Goal: Transaction & Acquisition: Purchase product/service

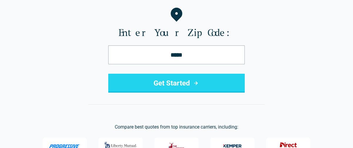
scroll to position [73, 0]
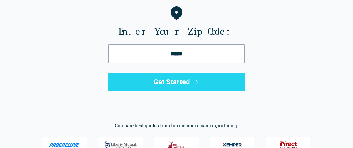
type input "*****"
click at [187, 74] on button "Get Started" at bounding box center [176, 81] width 136 height 19
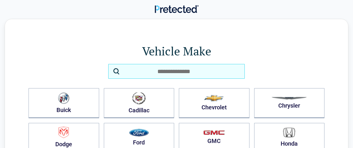
click at [127, 73] on input "search" at bounding box center [176, 71] width 136 height 15
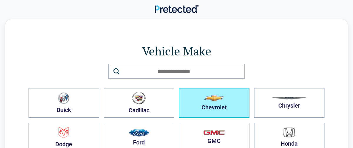
click at [231, 109] on button "Chevrolet" at bounding box center [214, 103] width 71 height 30
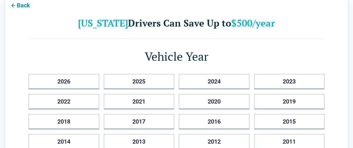
scroll to position [28, 0]
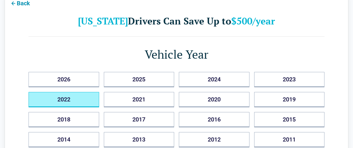
click at [55, 100] on button "2022" at bounding box center [64, 99] width 71 height 15
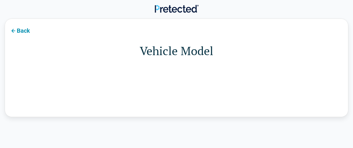
scroll to position [0, 0]
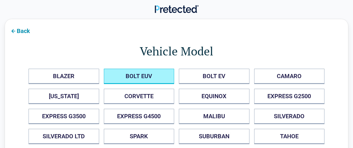
click at [144, 79] on EUV "BOLT EUV" at bounding box center [139, 75] width 71 height 15
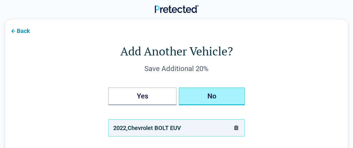
click at [205, 93] on button "No" at bounding box center [212, 96] width 66 height 18
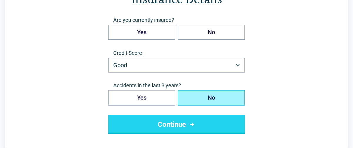
scroll to position [53, 0]
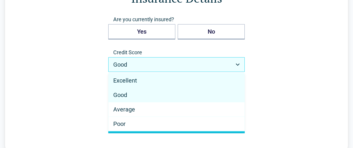
select select "*********"
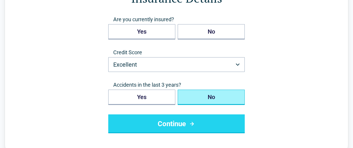
click at [158, 125] on button "Continue" at bounding box center [176, 123] width 136 height 19
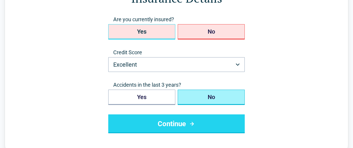
click at [153, 28] on button "Yes" at bounding box center [141, 31] width 67 height 15
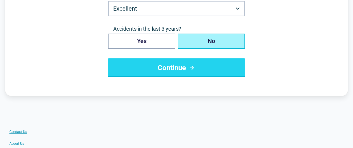
scroll to position [142, 0]
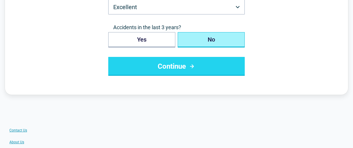
click at [169, 58] on button "Continue" at bounding box center [176, 66] width 136 height 19
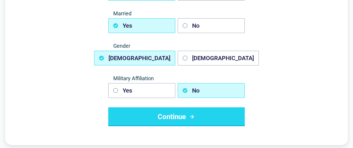
scroll to position [91, 0]
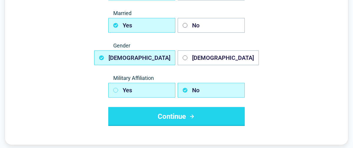
click at [115, 89] on icon "button" at bounding box center [115, 90] width 5 height 5
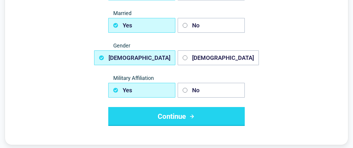
click at [140, 114] on button "Continue" at bounding box center [176, 116] width 136 height 19
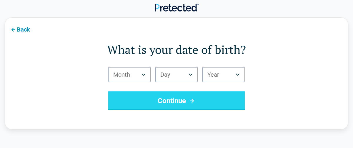
scroll to position [0, 0]
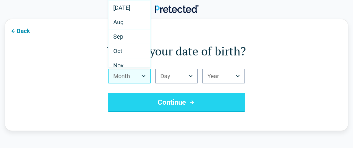
scroll to position [85, 0]
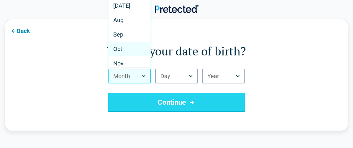
select select "**"
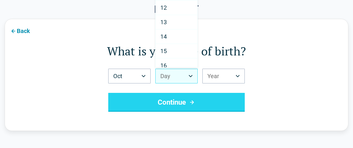
scroll to position [160, 0]
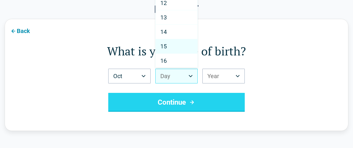
select select "**"
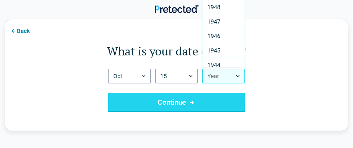
scroll to position [847, 0]
select select "****"
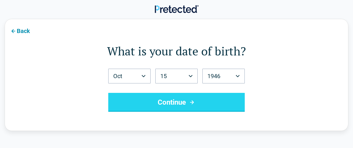
click at [174, 102] on button "Continue" at bounding box center [176, 102] width 136 height 19
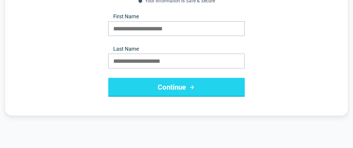
scroll to position [0, 0]
